Goal: Check status: Check status

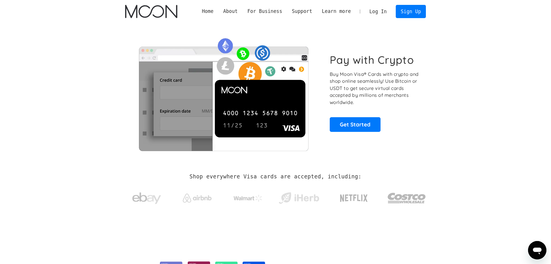
click at [370, 13] on link "Log In" at bounding box center [378, 11] width 27 height 13
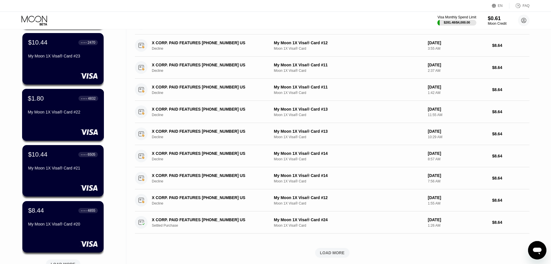
scroll to position [117, 0]
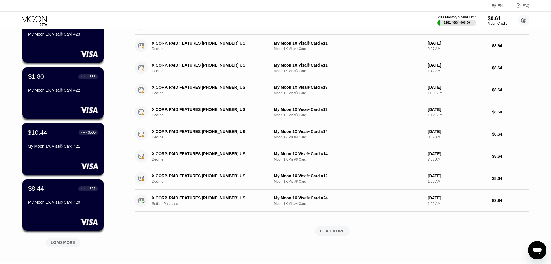
click at [63, 145] on div "$10.44 ● ● ● ● 6505 My Moon 1X Visa® Card #21" at bounding box center [63, 140] width 70 height 22
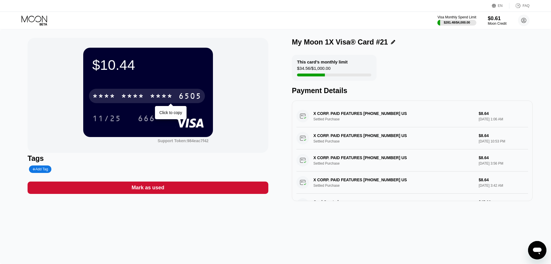
click at [159, 99] on div "* * * *" at bounding box center [161, 96] width 23 height 9
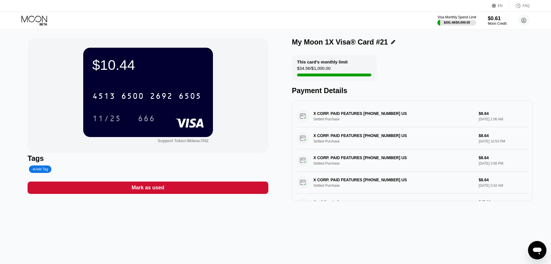
click at [364, 251] on div "$10.44 4513 6500 2692 6505 11/25 666 Support Token: 984eac7f42 Tags Add Tag Mar…" at bounding box center [275, 146] width 551 height 235
